Goal: Task Accomplishment & Management: Complete application form

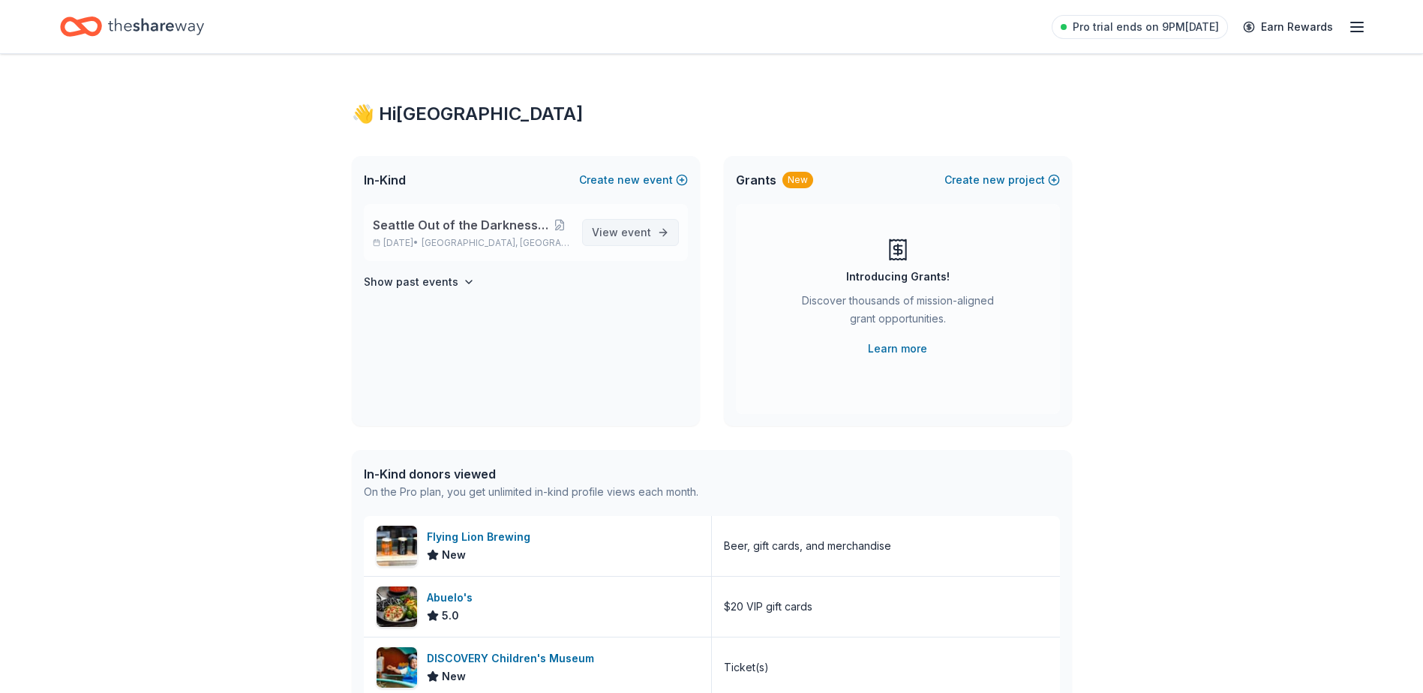
click at [626, 228] on span "event" at bounding box center [636, 232] width 30 height 13
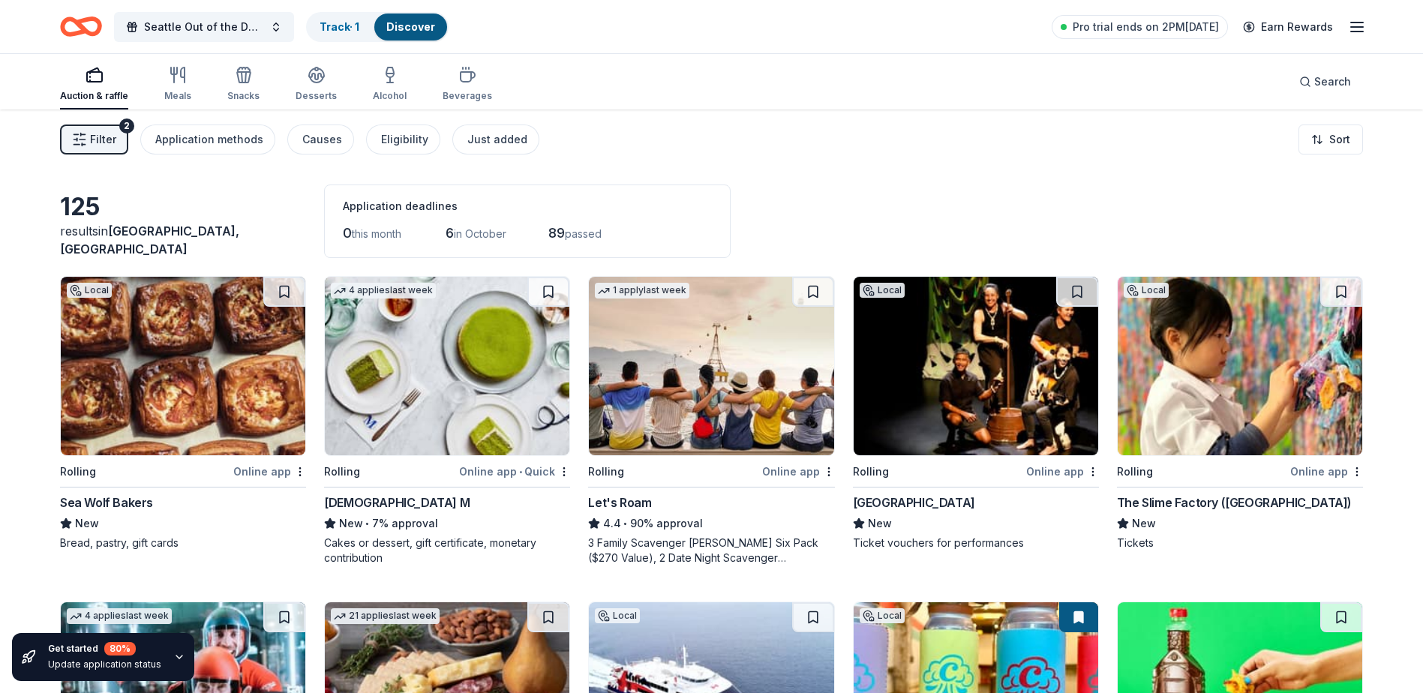
click at [122, 125] on div "2" at bounding box center [126, 126] width 15 height 15
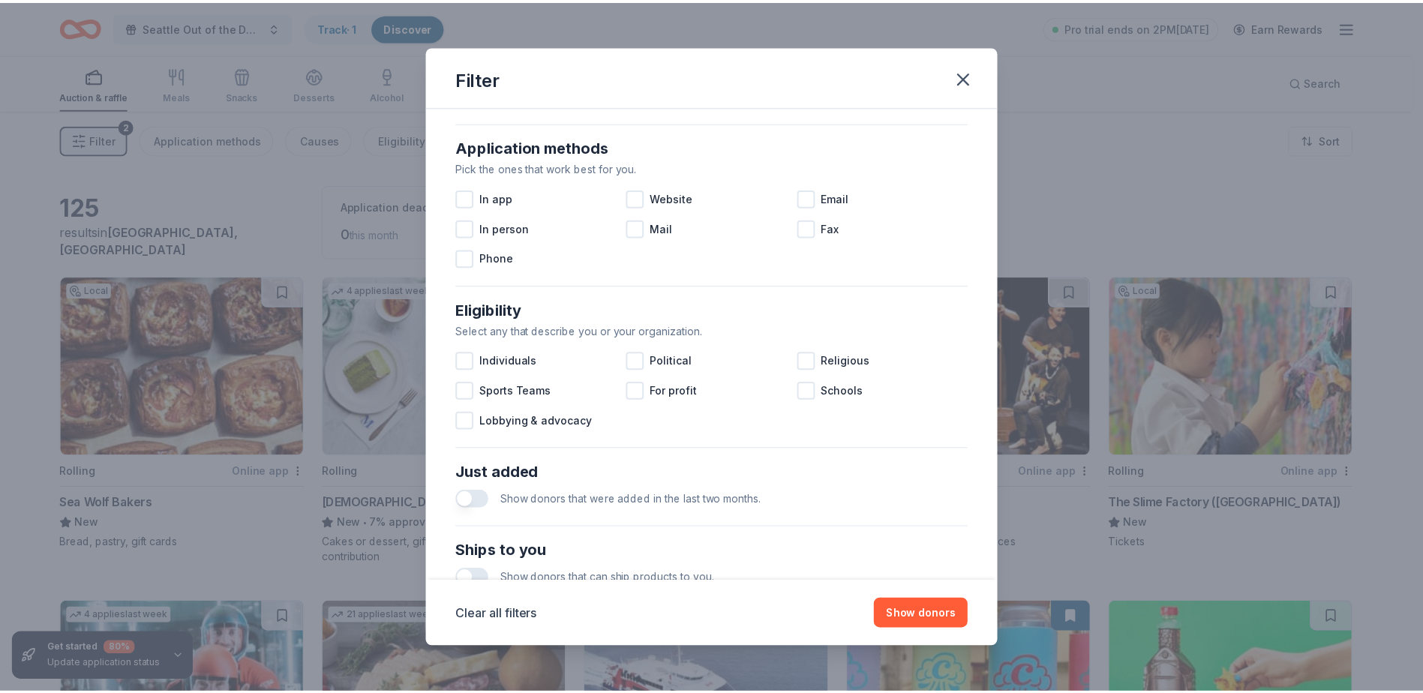
scroll to position [225, 0]
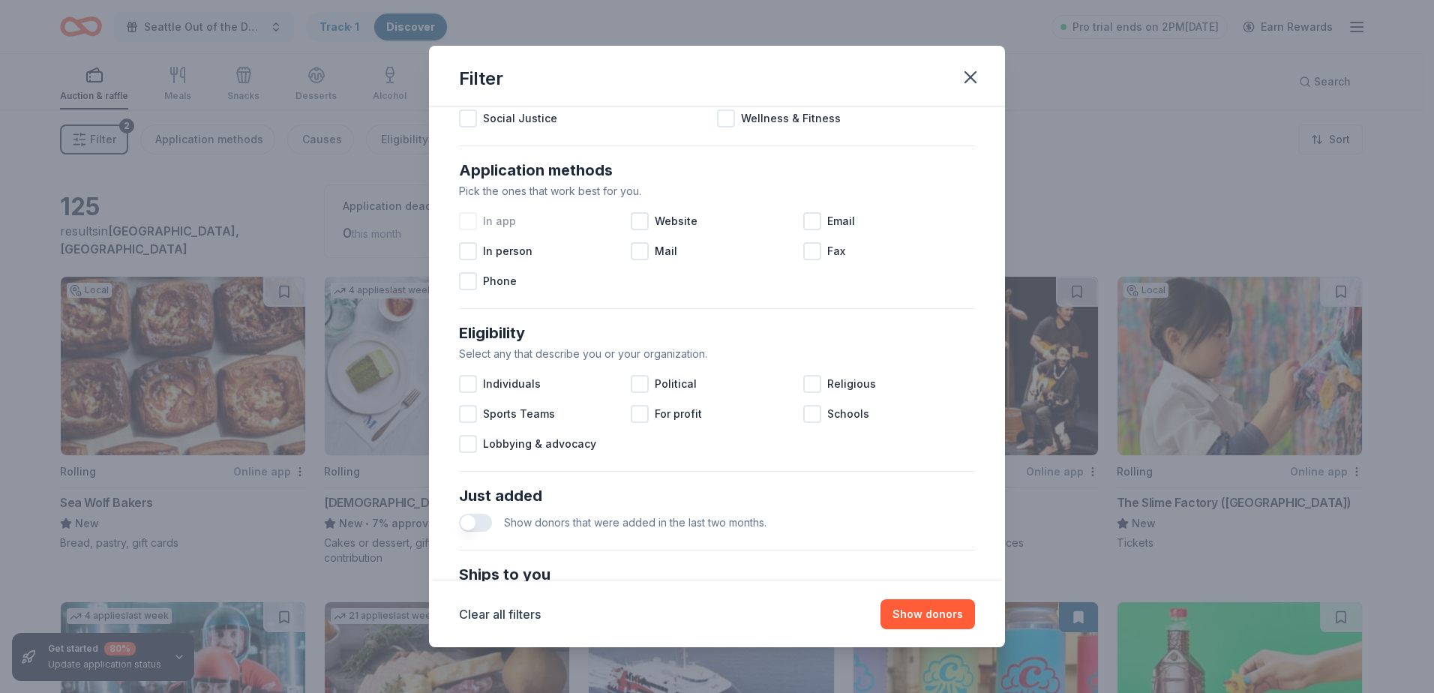
click at [463, 219] on div at bounding box center [468, 221] width 18 height 18
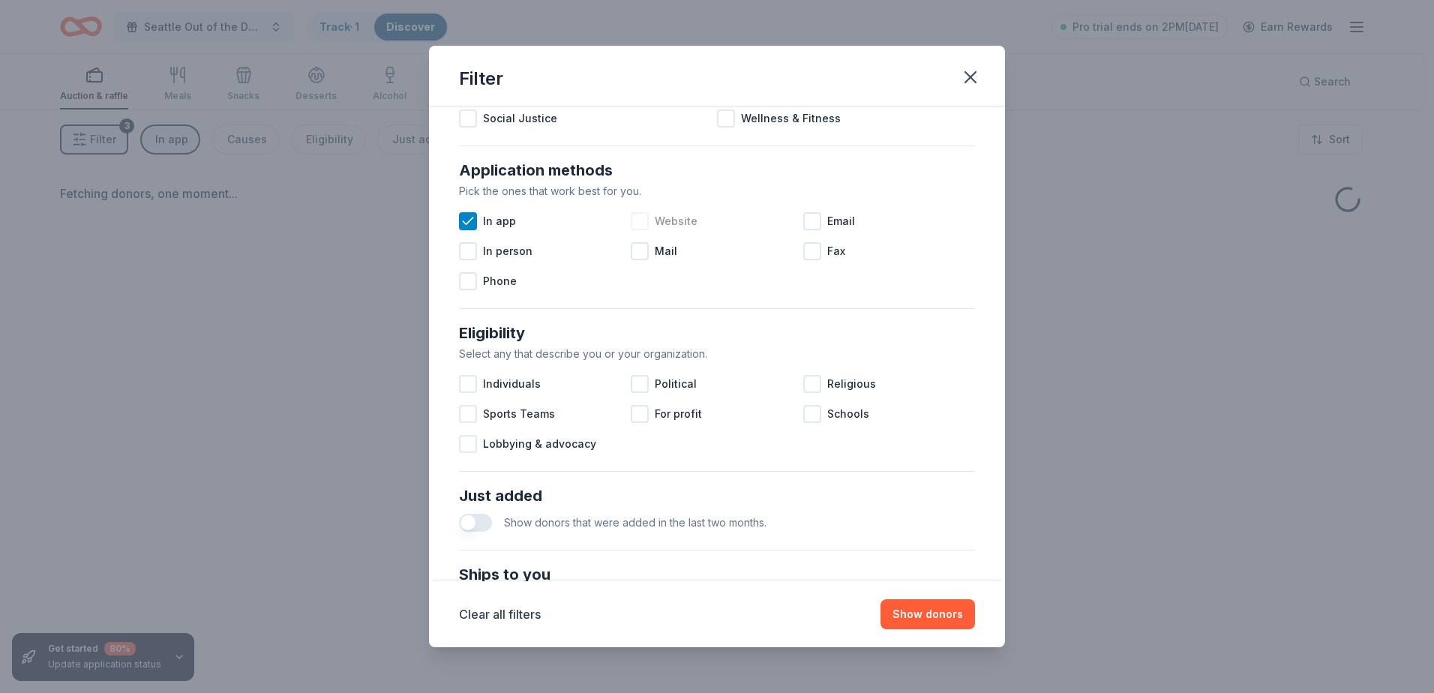
click at [633, 218] on div at bounding box center [640, 221] width 18 height 18
click at [804, 221] on div at bounding box center [812, 221] width 18 height 18
click at [931, 607] on button "Show donors" at bounding box center [928, 614] width 95 height 30
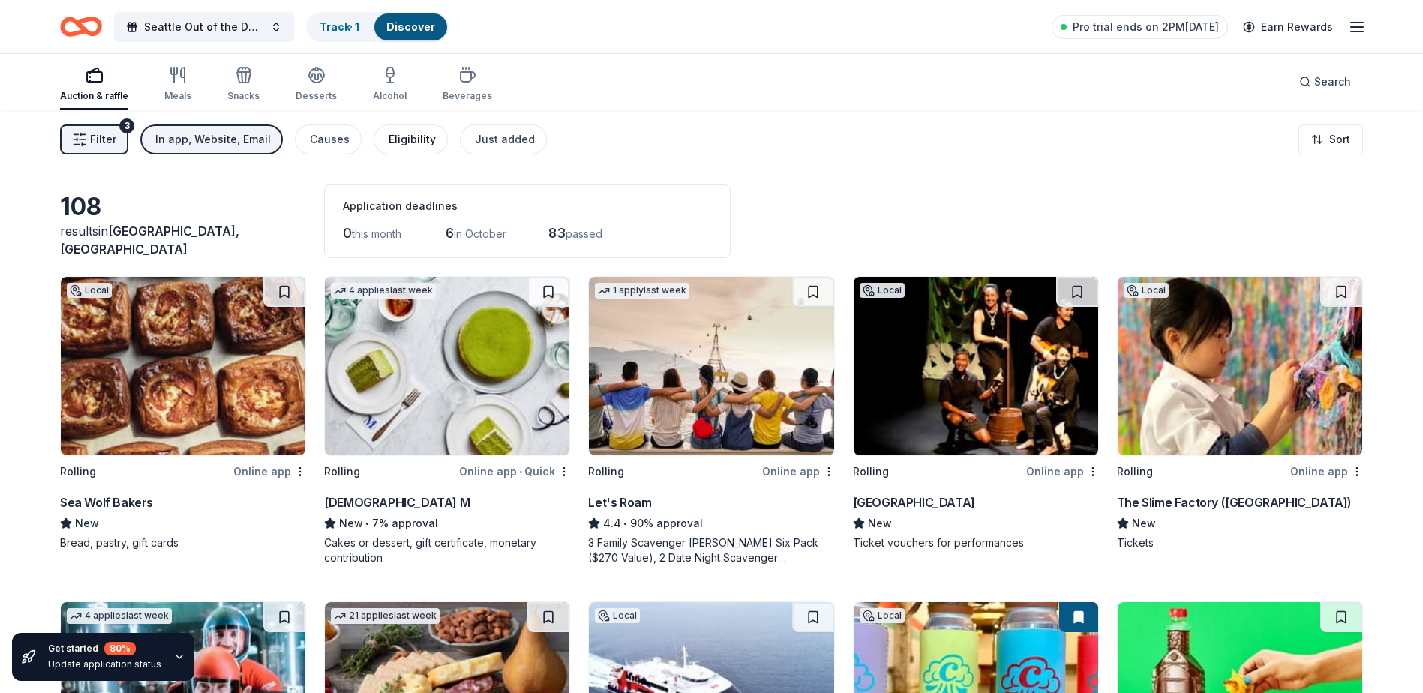
click at [415, 146] on div "Eligibility" at bounding box center [412, 140] width 47 height 18
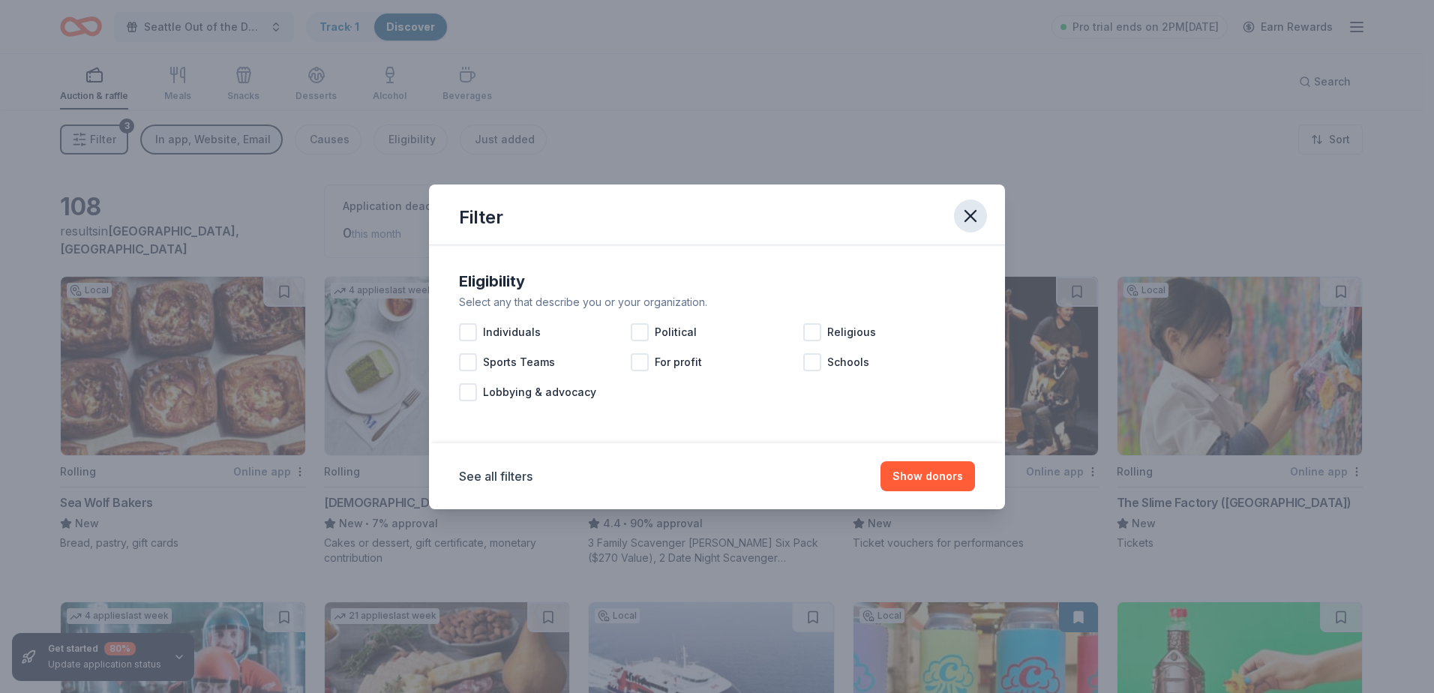
click at [966, 212] on icon "button" at bounding box center [970, 216] width 11 height 11
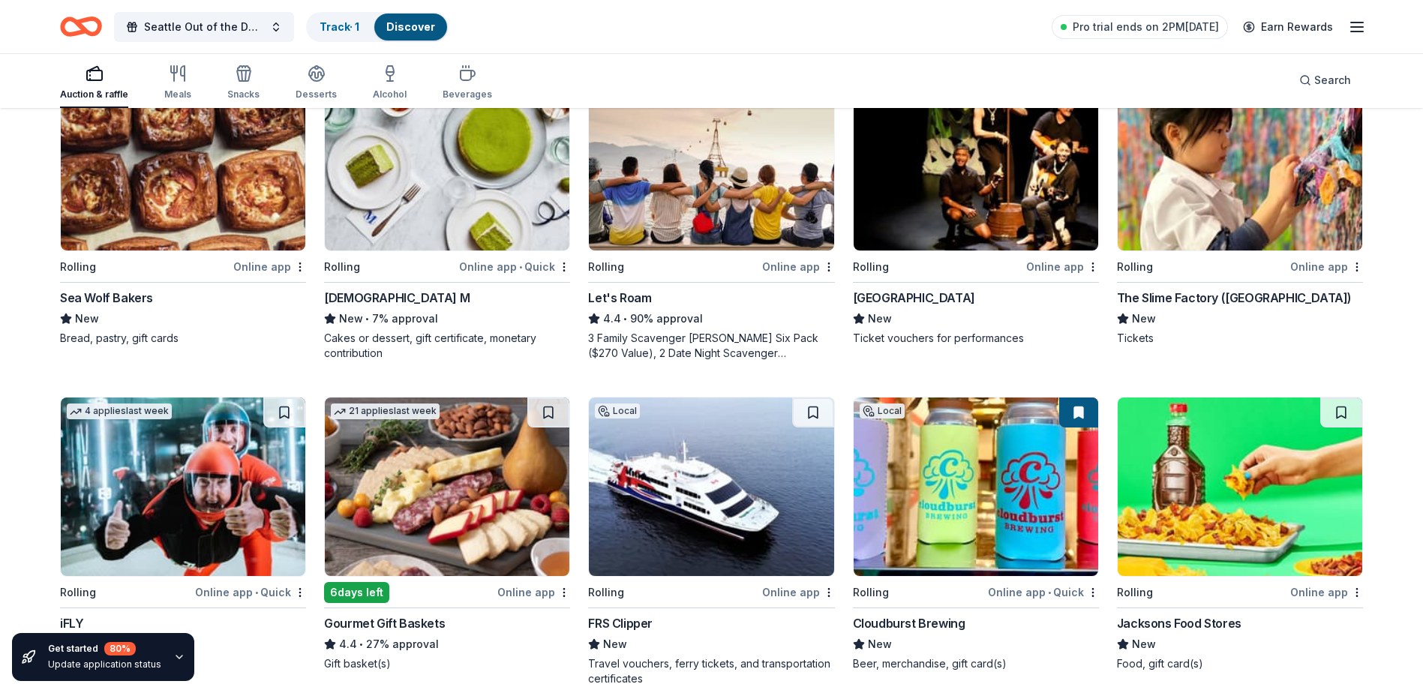
scroll to position [300, 0]
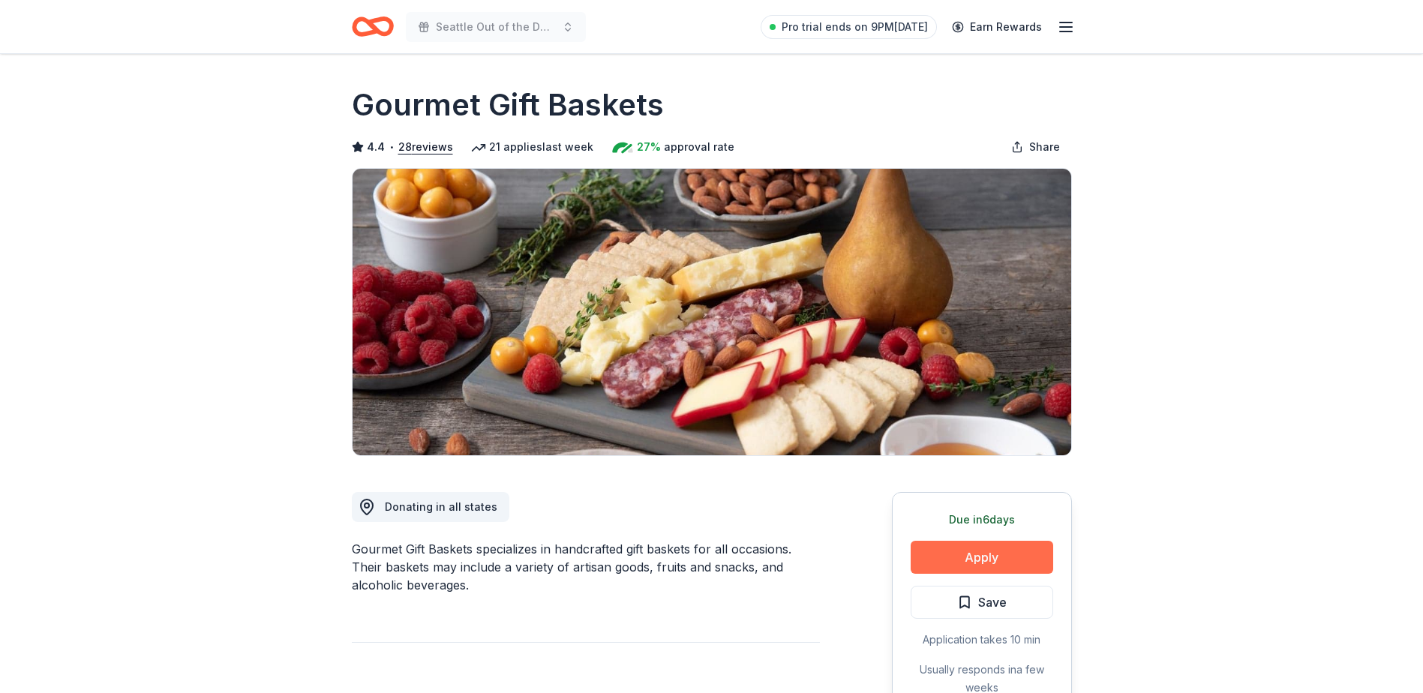
click at [963, 554] on button "Apply" at bounding box center [982, 557] width 143 height 33
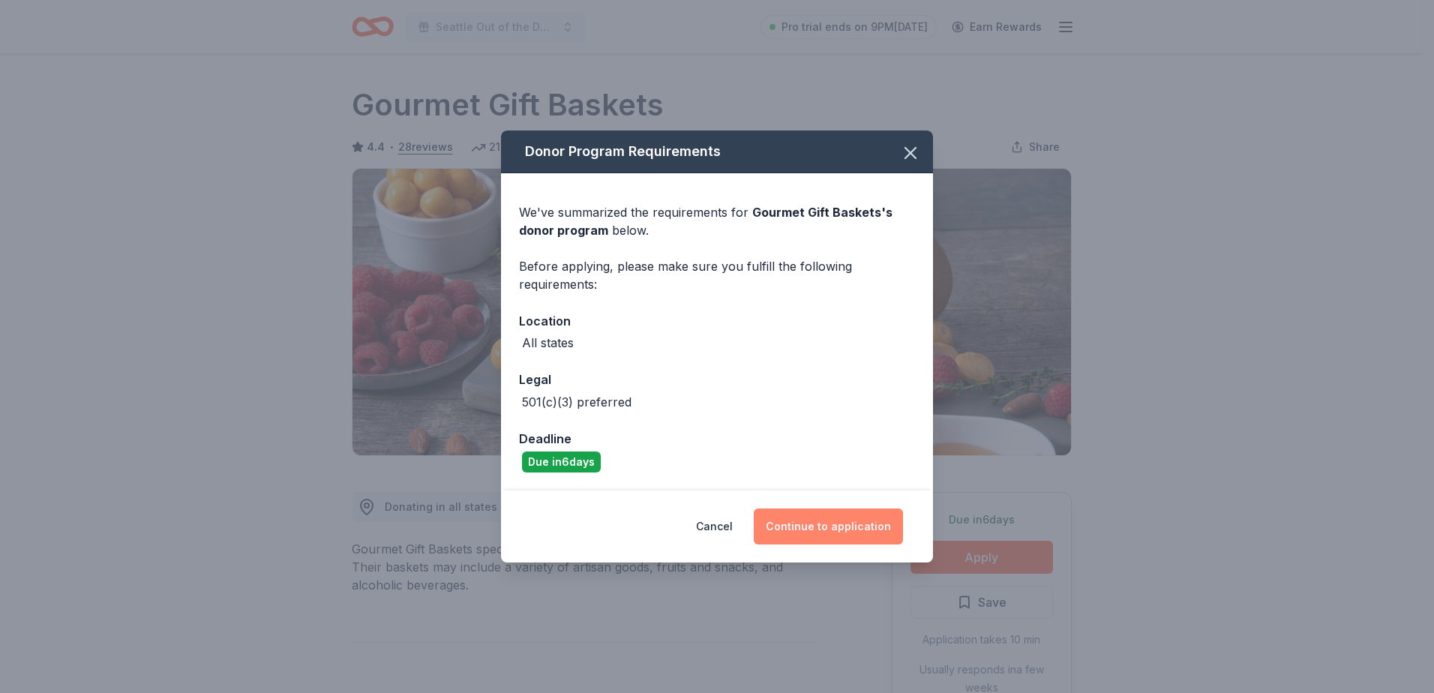
click at [842, 521] on button "Continue to application" at bounding box center [828, 527] width 149 height 36
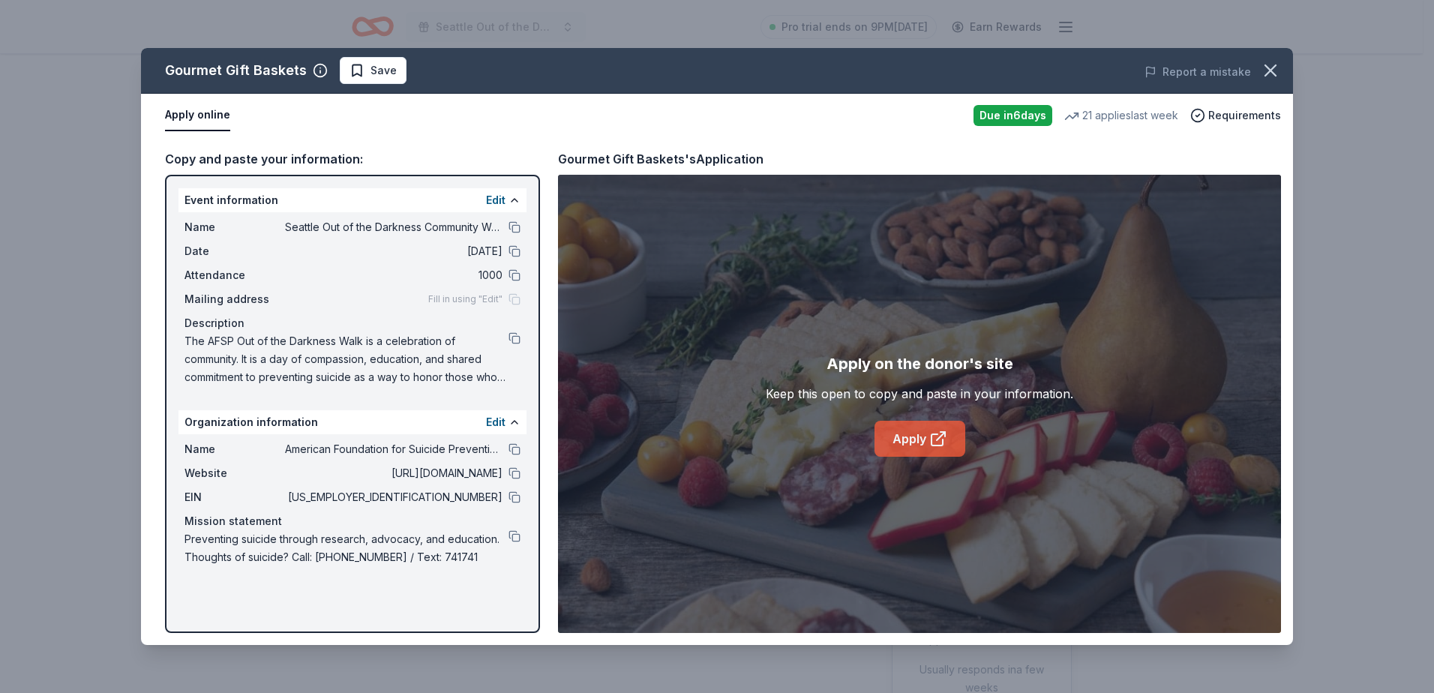
click at [932, 435] on icon at bounding box center [938, 439] width 18 height 18
click at [26, 244] on div "Gourmet Gift Baskets Save Report a mistake Apply online Due in 6 days 21 applie…" at bounding box center [717, 346] width 1434 height 693
